Goal: Information Seeking & Learning: Learn about a topic

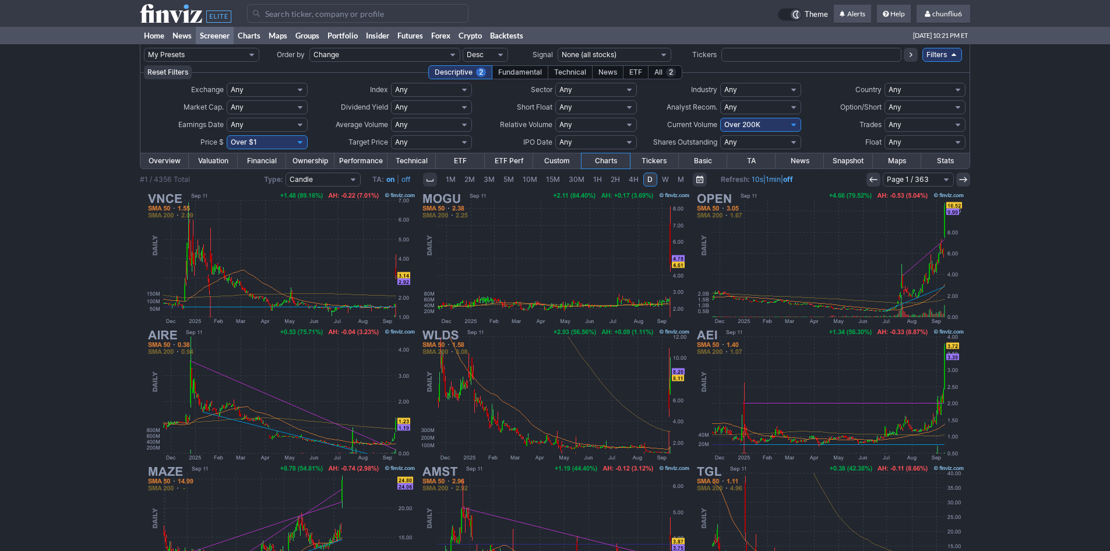
click at [305, 17] on input "Search" at bounding box center [357, 13] width 221 height 19
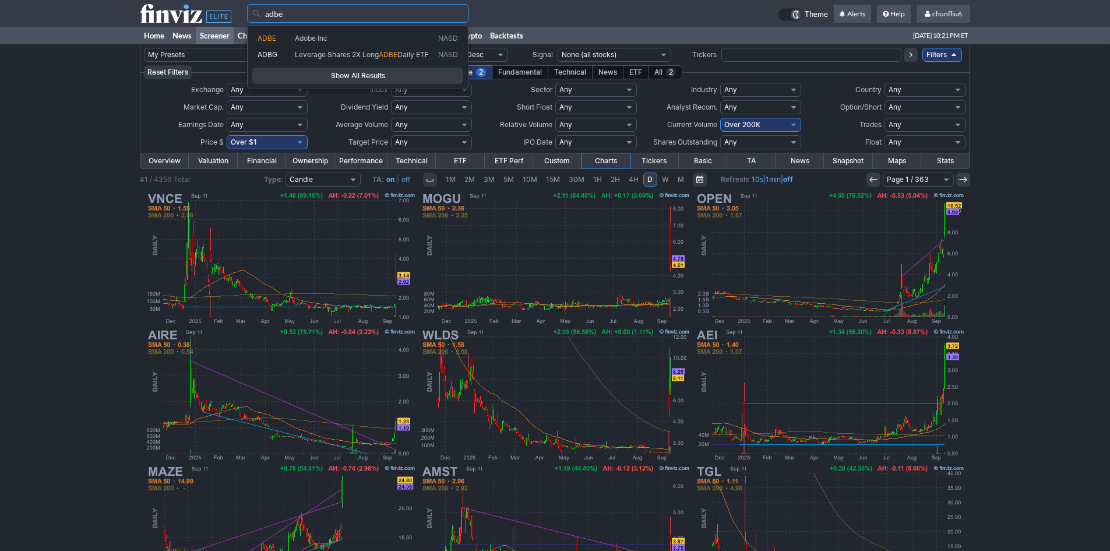
type input "adbe"
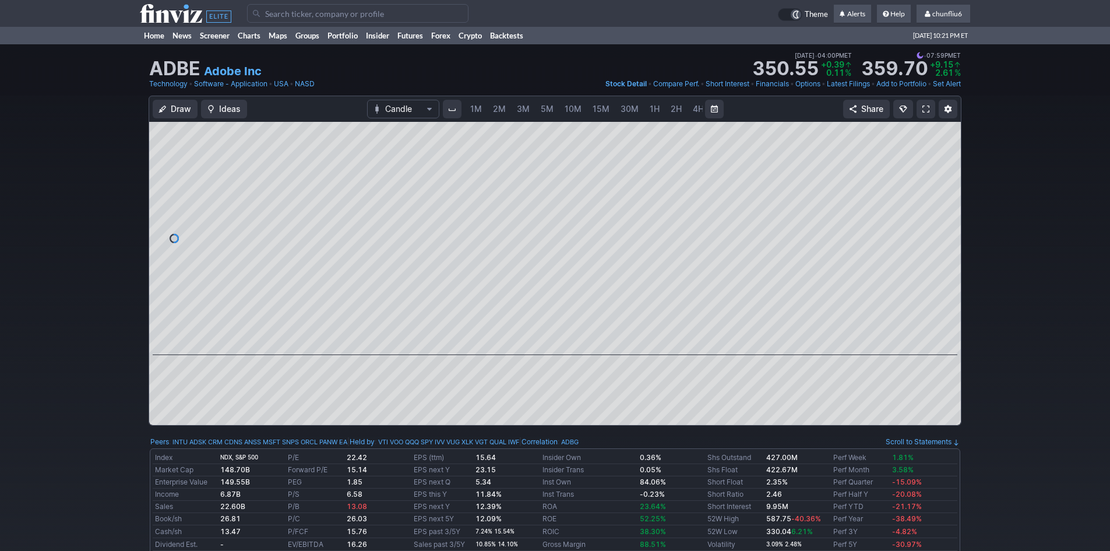
scroll to position [0, 63]
click at [919, 106] on link at bounding box center [925, 109] width 19 height 19
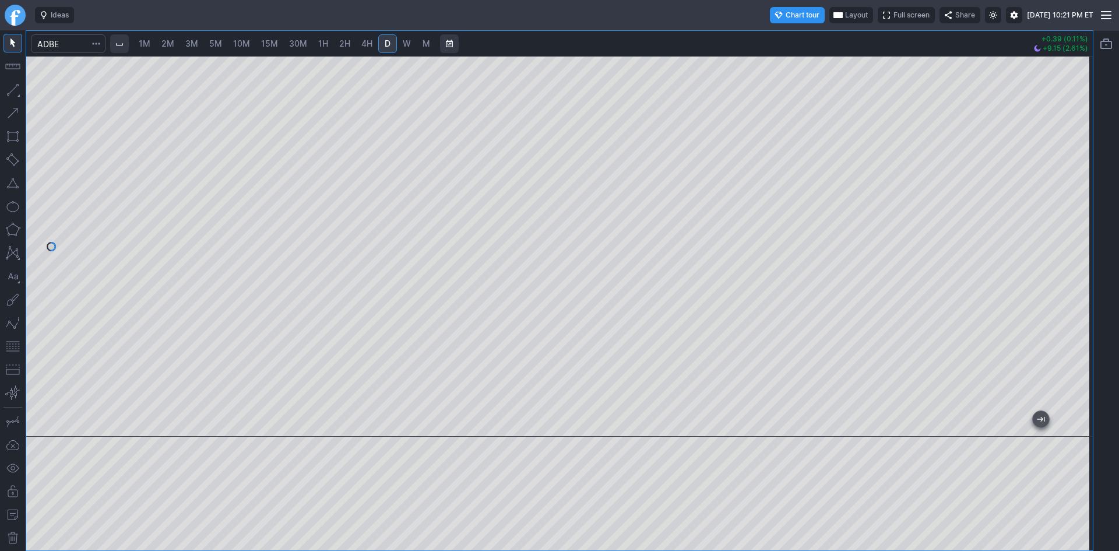
click at [191, 43] on span "3M" at bounding box center [191, 43] width 13 height 10
drag, startPoint x: 1083, startPoint y: 160, endPoint x: 1084, endPoint y: 185, distance: 25.6
click at [1084, 185] on div at bounding box center [1080, 243] width 24 height 351
click at [347, 198] on div at bounding box center [559, 246] width 1066 height 380
click at [343, 43] on span "2H" at bounding box center [344, 43] width 11 height 10
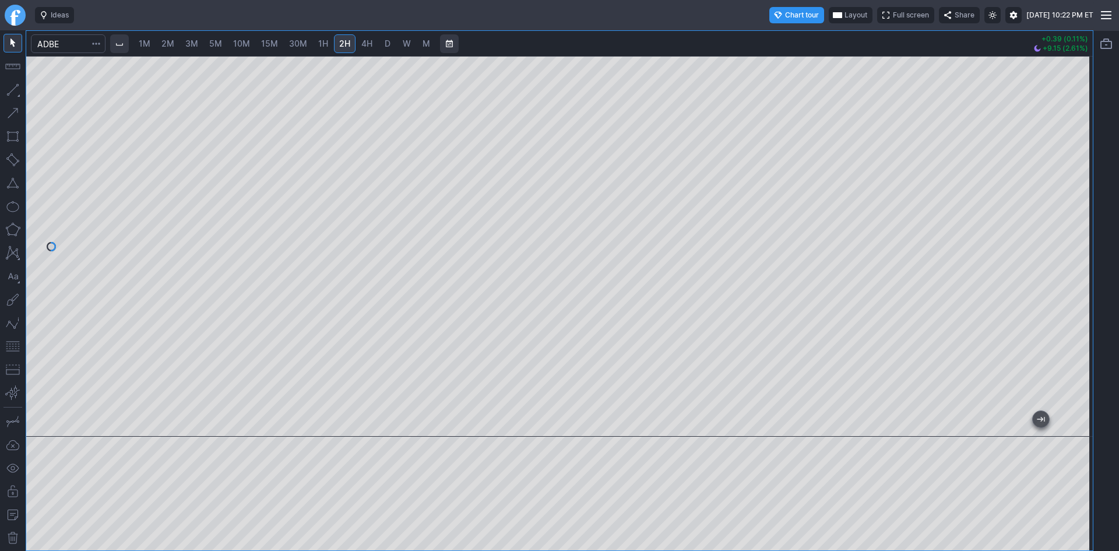
click at [218, 41] on span "5M" at bounding box center [215, 43] width 13 height 10
drag, startPoint x: 1075, startPoint y: 142, endPoint x: 1072, endPoint y: 189, distance: 46.7
click at [1072, 189] on div at bounding box center [1080, 243] width 24 height 351
click at [65, 40] on input "Search" at bounding box center [68, 43] width 75 height 19
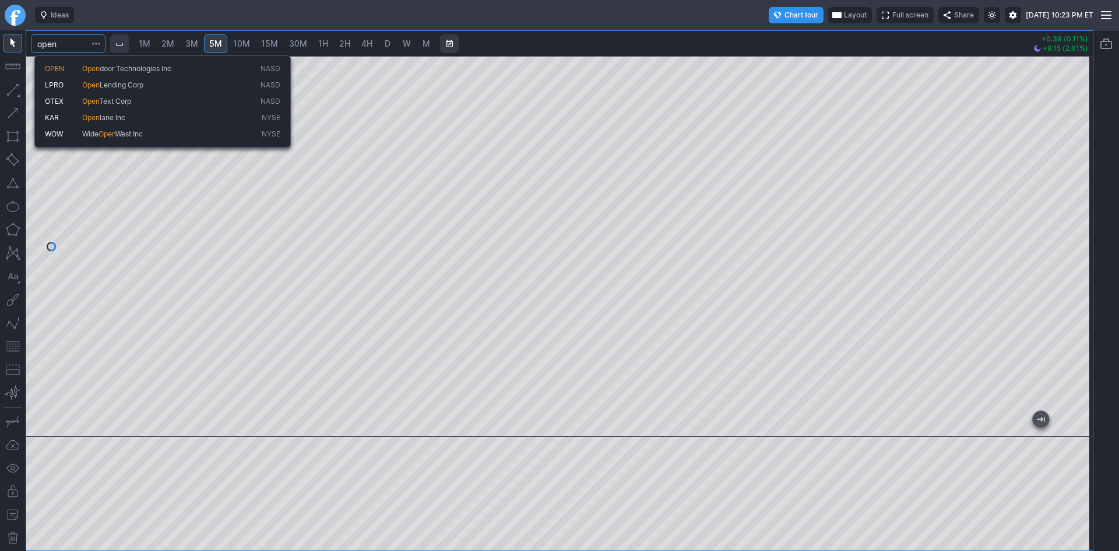
type input "open"
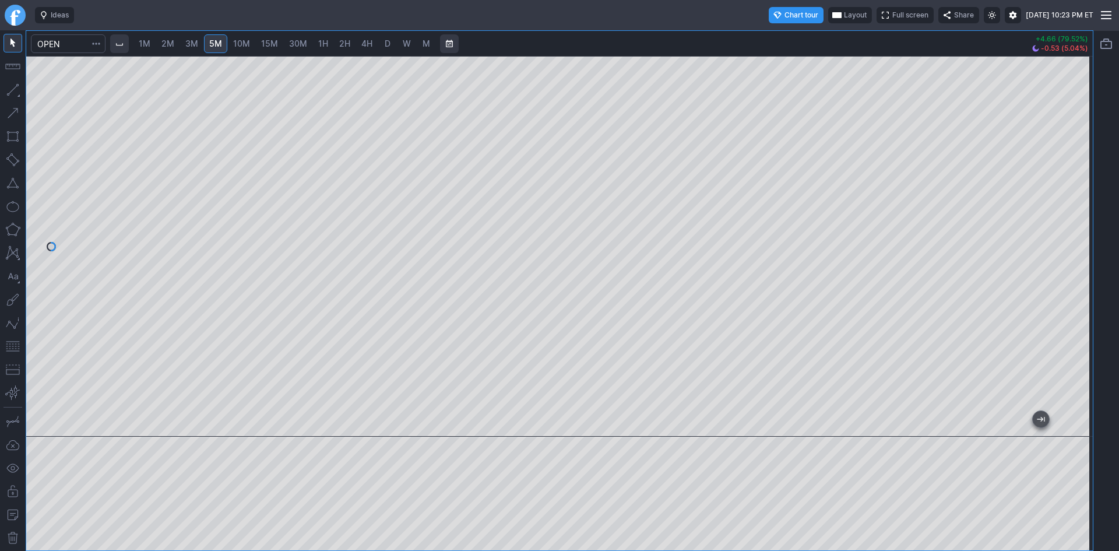
click at [150, 43] on span "1M" at bounding box center [145, 43] width 12 height 10
click at [66, 44] on input "Search" at bounding box center [68, 43] width 75 height 19
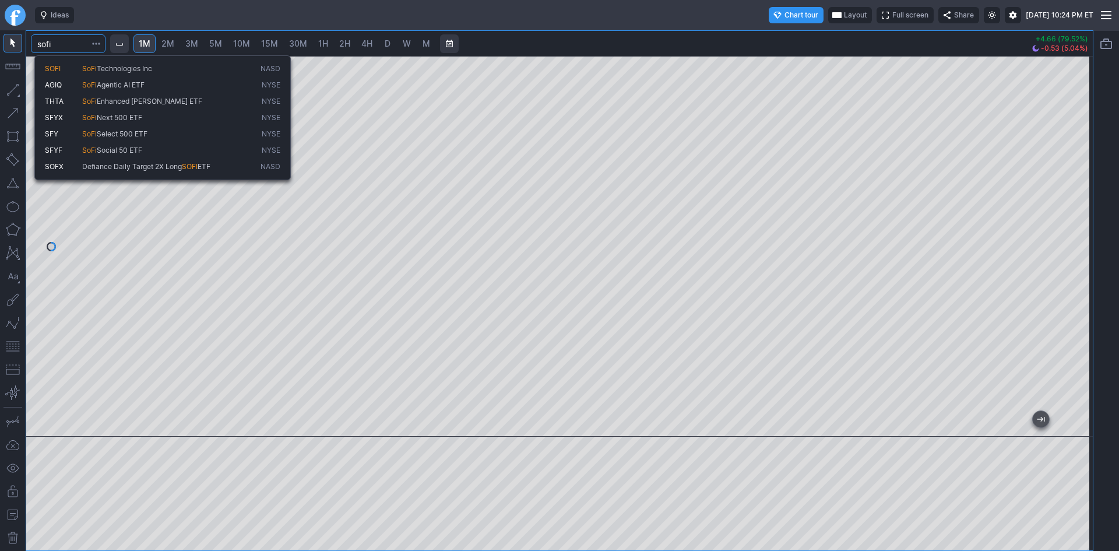
type input "sofi"
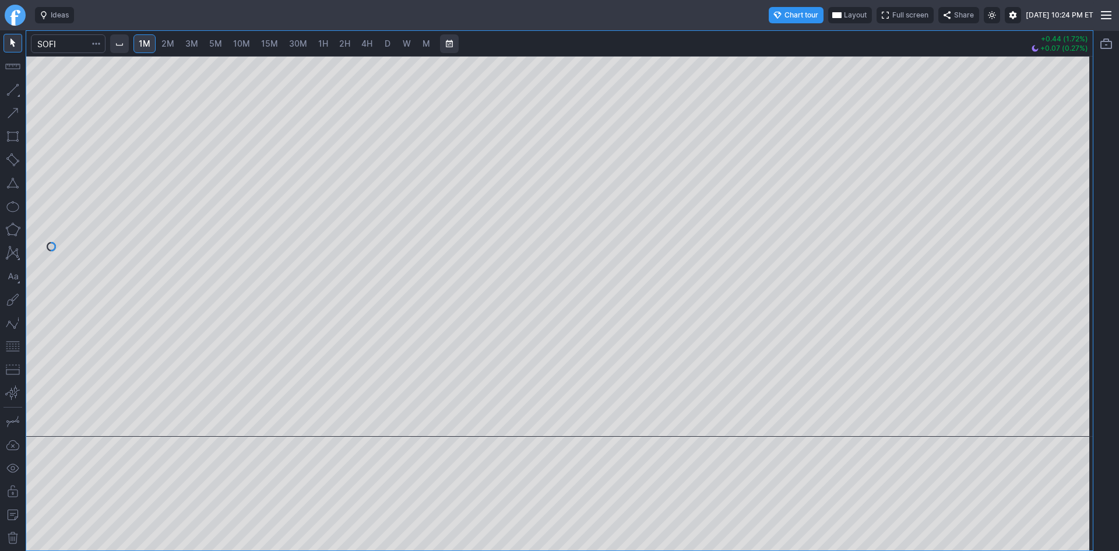
click at [295, 43] on span "30M" at bounding box center [298, 43] width 18 height 10
click at [69, 43] on input "Search" at bounding box center [68, 43] width 75 height 19
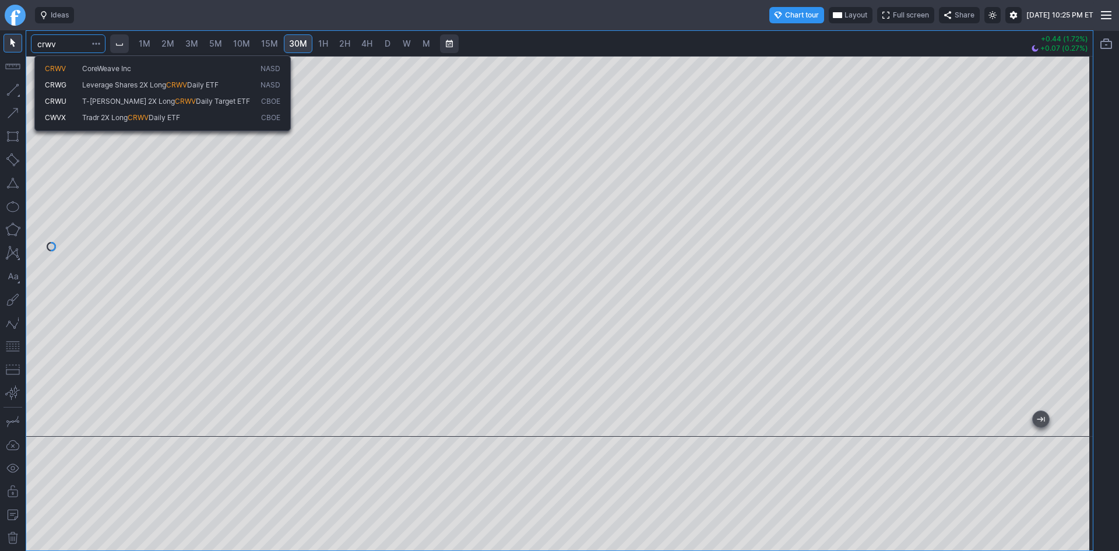
type input "crwv"
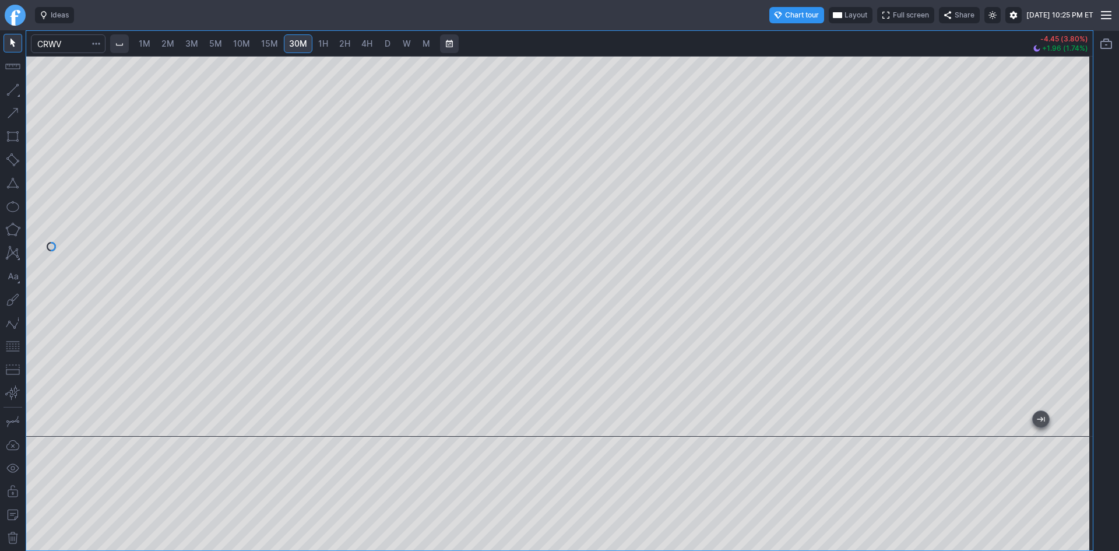
drag, startPoint x: 1074, startPoint y: 151, endPoint x: 1071, endPoint y: 189, distance: 38.0
click at [1071, 189] on div at bounding box center [1080, 243] width 24 height 351
click at [387, 38] on span "D" at bounding box center [387, 44] width 8 height 12
drag, startPoint x: 374, startPoint y: 424, endPoint x: 1118, endPoint y: 340, distance: 748.7
click at [1118, 340] on div "1M 2M 3M 5M 10M 15M 30M 1H 2H 4H D W M -4.45 (3.80%) +1.96 (1.74%)" at bounding box center [559, 290] width 1119 height 520
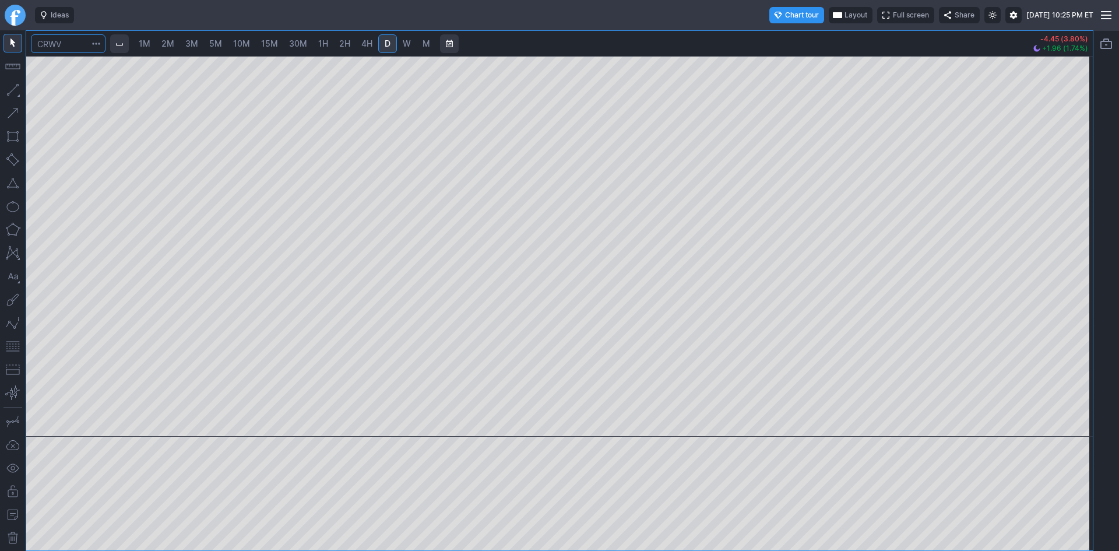
click at [76, 43] on input "Search" at bounding box center [68, 43] width 75 height 19
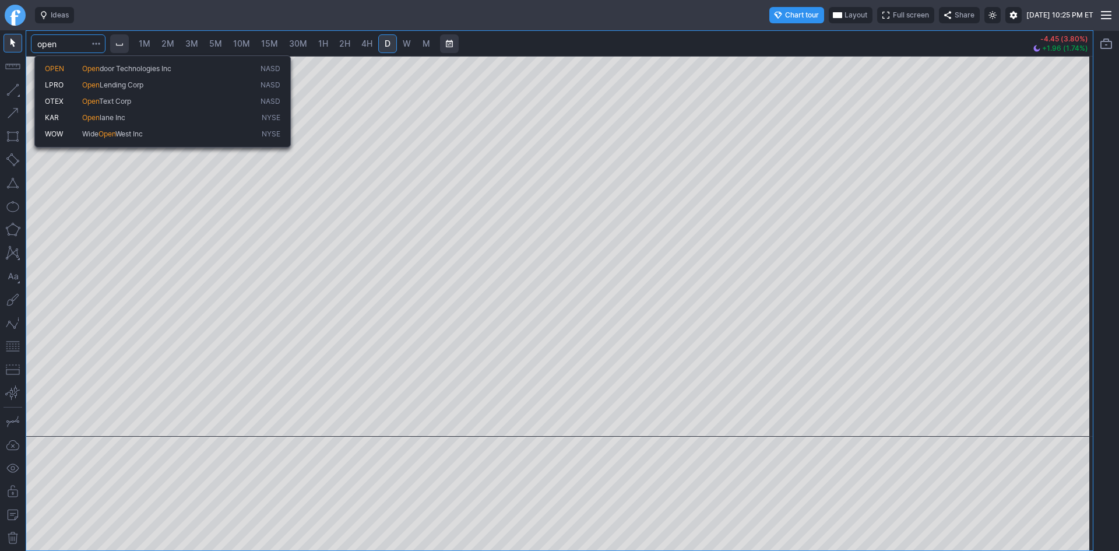
type input "open"
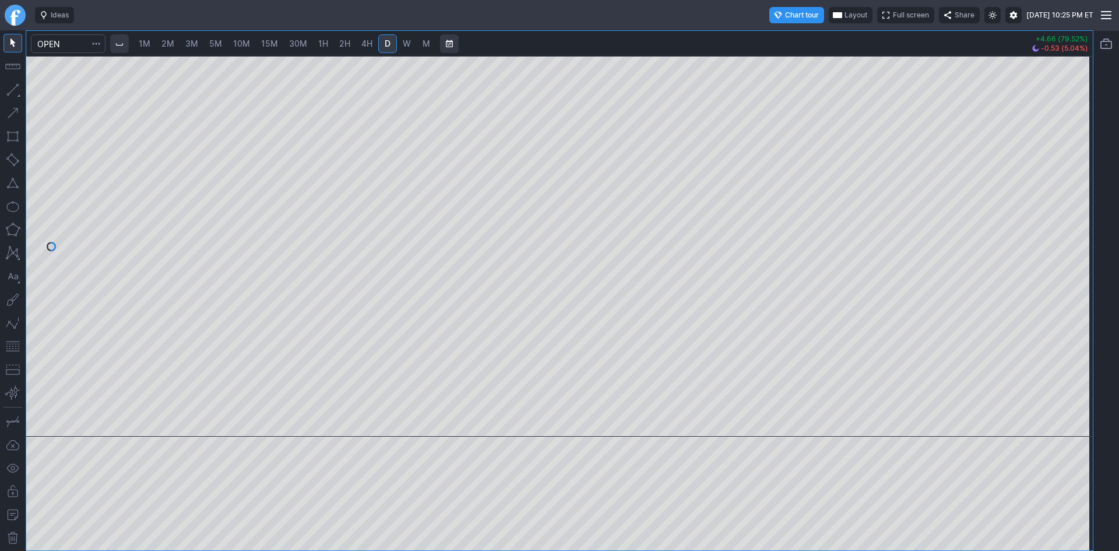
drag, startPoint x: 1086, startPoint y: 149, endPoint x: 1069, endPoint y: 245, distance: 97.6
click at [1086, 233] on div at bounding box center [1080, 243] width 24 height 351
click at [9, 348] on button "button" at bounding box center [12, 346] width 19 height 19
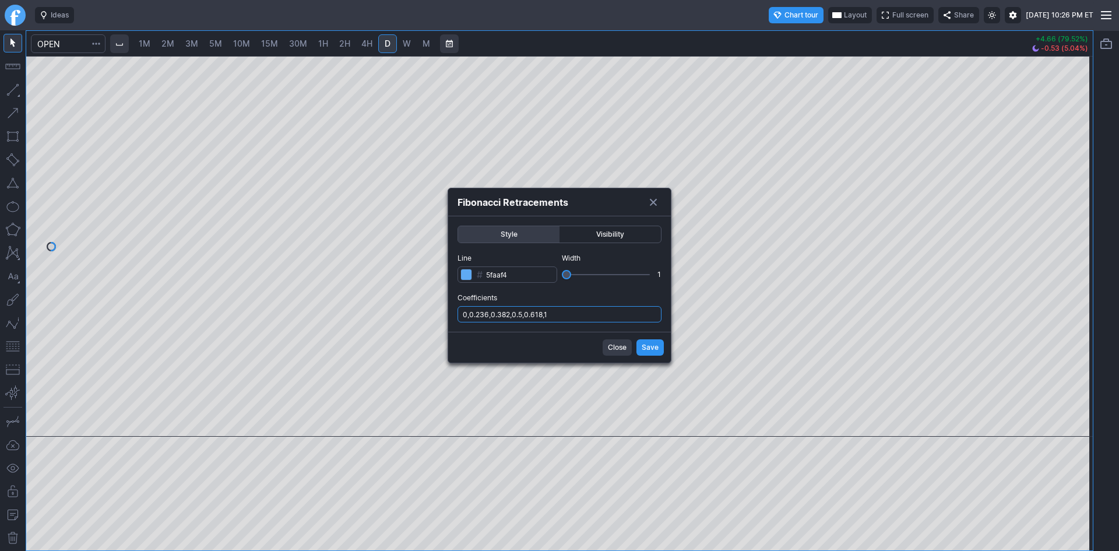
click at [584, 312] on input "0,0.236,0.382,0.5,0.618,1" at bounding box center [559, 314] width 204 height 16
type input "0,0.236,0.382,0.5,0.618,1,.786,1.236"
click at [648, 348] on span "Save" at bounding box center [649, 347] width 17 height 12
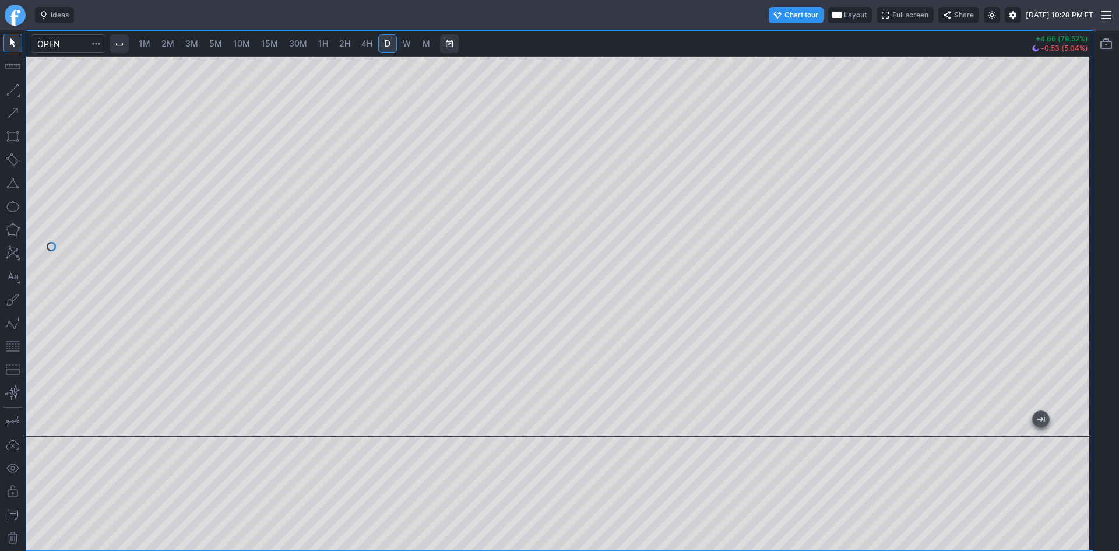
click at [163, 43] on link "2M" at bounding box center [167, 43] width 23 height 19
click at [1064, 199] on div at bounding box center [559, 246] width 1066 height 380
click at [403, 330] on div at bounding box center [559, 246] width 1066 height 380
drag, startPoint x: 1084, startPoint y: 231, endPoint x: 1088, endPoint y: 246, distance: 15.7
click at [1088, 246] on div at bounding box center [1080, 243] width 24 height 351
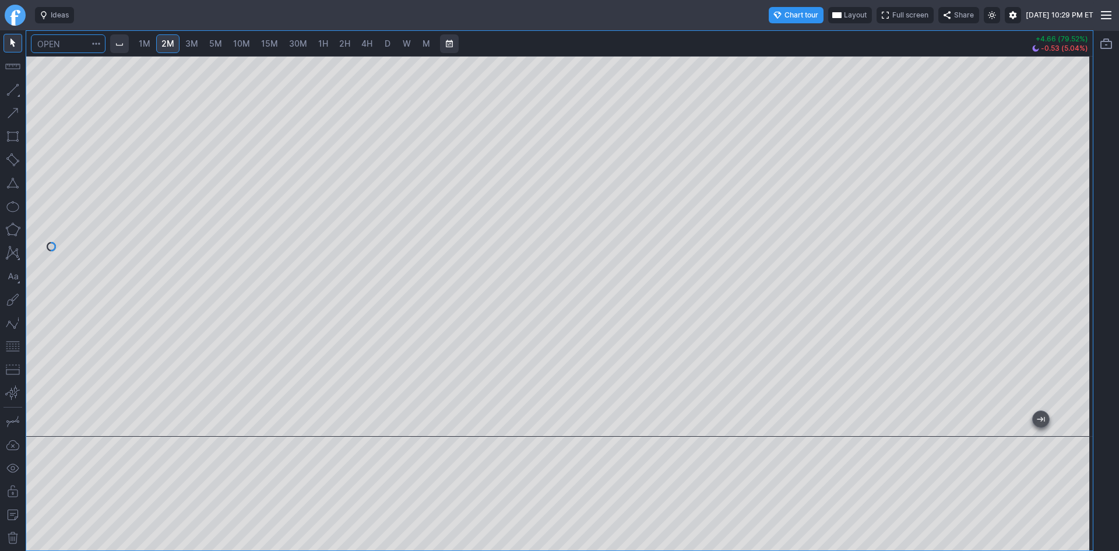
click at [80, 41] on input "Search" at bounding box center [68, 43] width 75 height 19
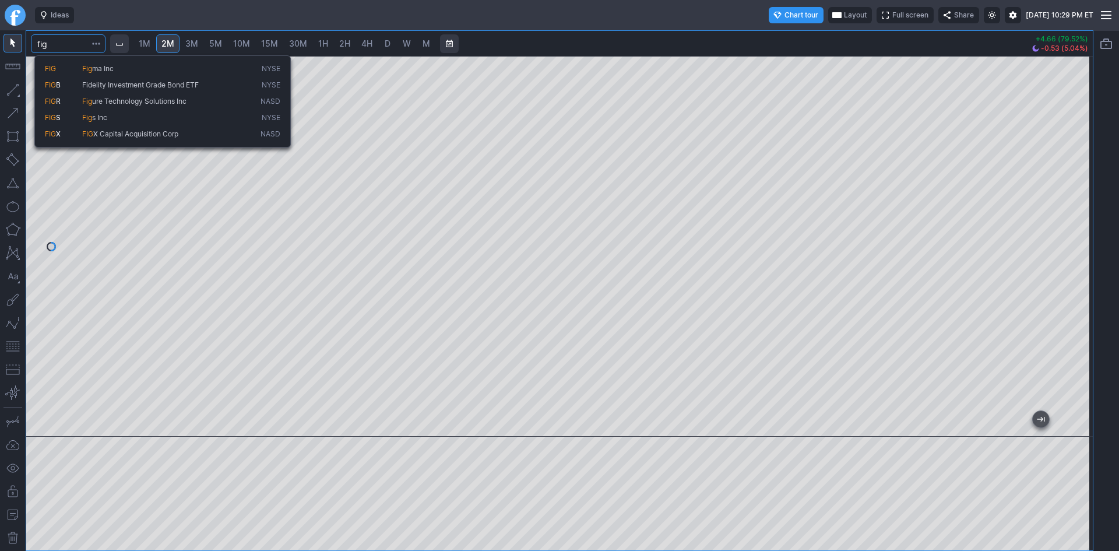
type input "fig"
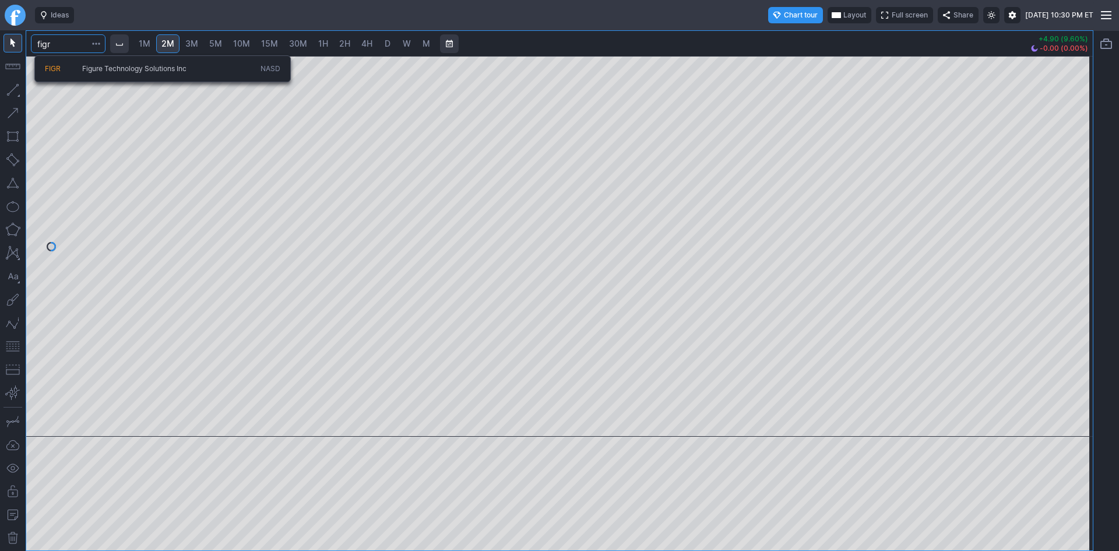
type input "figr"
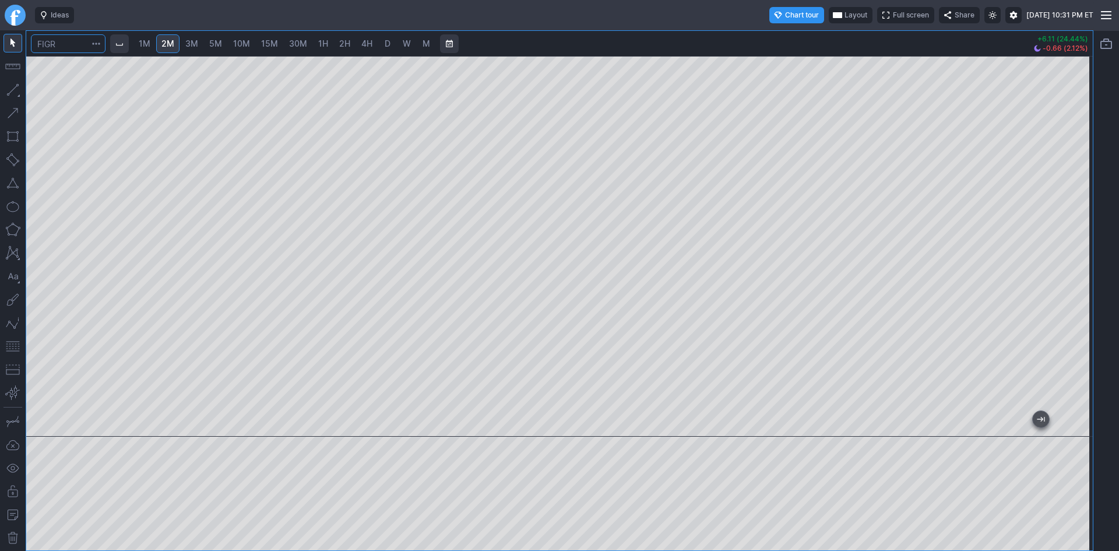
click at [59, 41] on input "Search" at bounding box center [68, 43] width 75 height 19
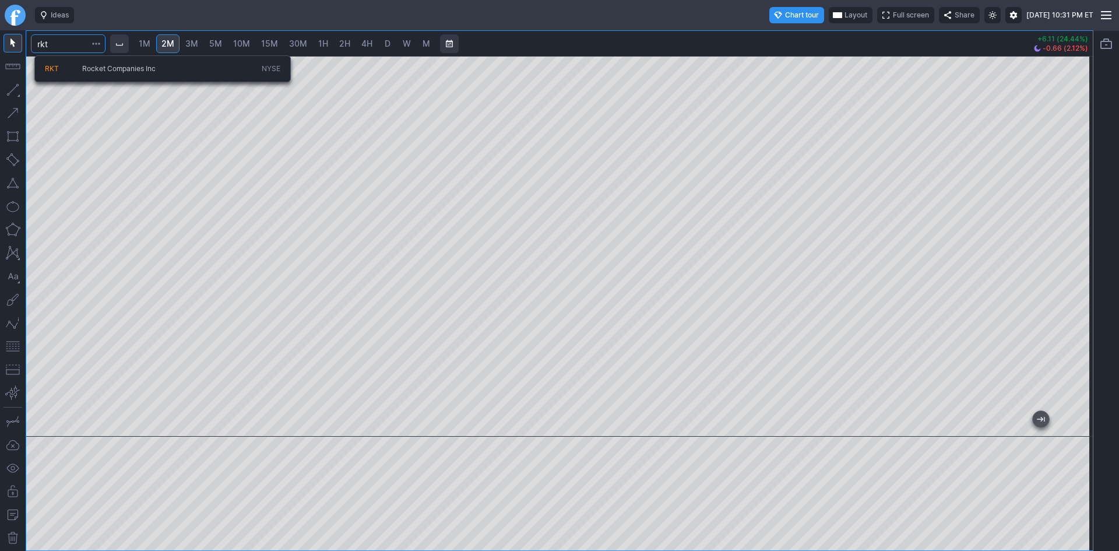
type input "rkt"
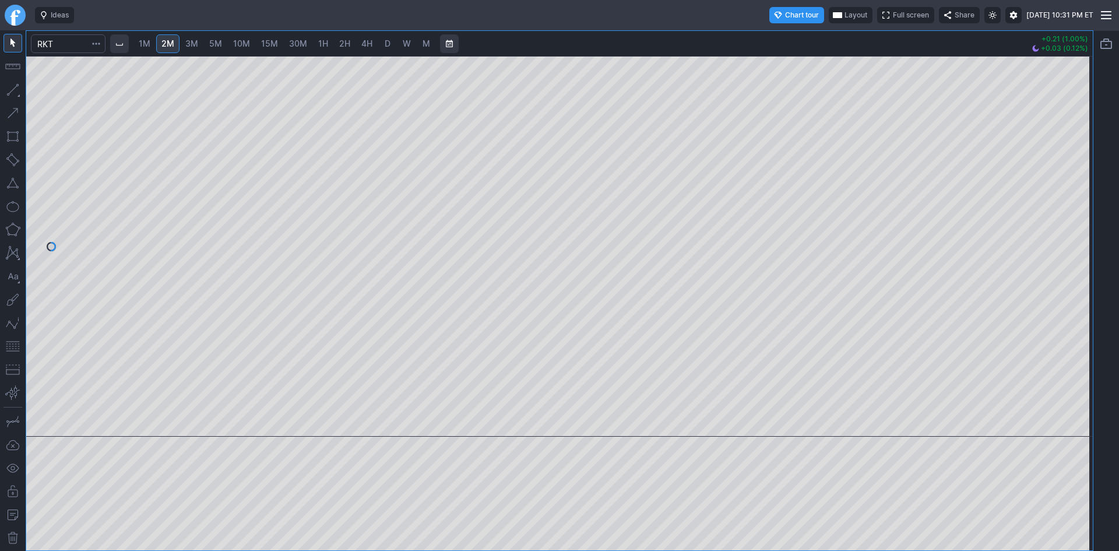
click at [384, 43] on span "D" at bounding box center [387, 44] width 8 height 12
drag, startPoint x: 1074, startPoint y: 114, endPoint x: 1074, endPoint y: 165, distance: 50.7
click at [1074, 165] on div at bounding box center [1080, 243] width 24 height 351
click at [508, 318] on div at bounding box center [559, 246] width 1066 height 380
